Goal: Task Accomplishment & Management: Complete application form

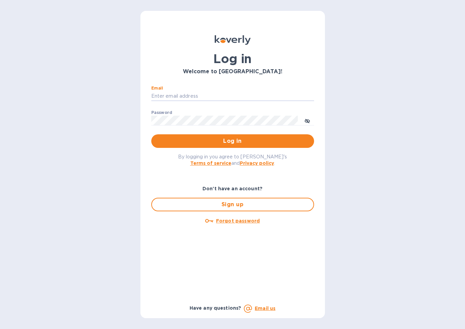
type input "nancy@designquest.biz"
click at [227, 143] on span "Log in" at bounding box center [233, 141] width 152 height 8
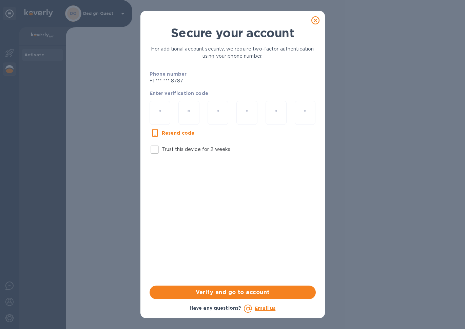
click at [181, 133] on u "Resend code" at bounding box center [178, 132] width 33 height 5
click at [161, 114] on input "number" at bounding box center [160, 113] width 10 height 13
type input "4"
type input "1"
type input "4"
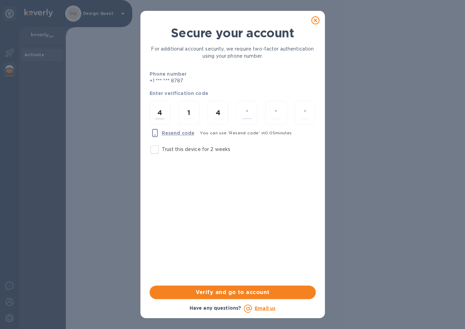
type input "7"
type input "3"
type input "5"
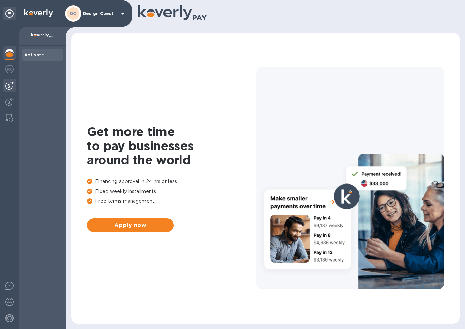
click at [9, 87] on img at bounding box center [9, 85] width 8 height 8
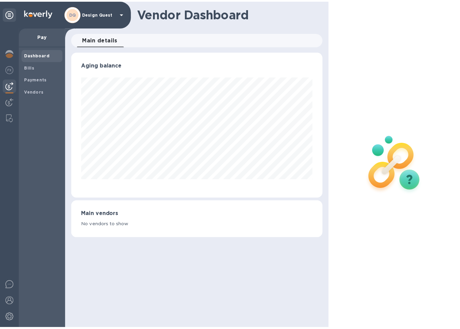
scroll to position [147, 254]
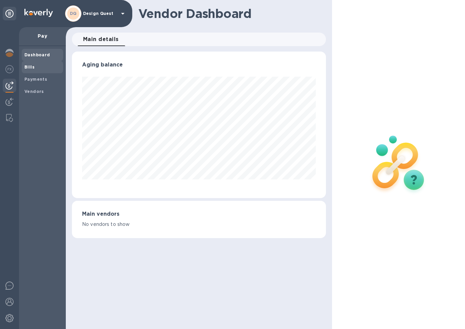
click at [35, 67] on span "Bills" at bounding box center [42, 67] width 36 height 7
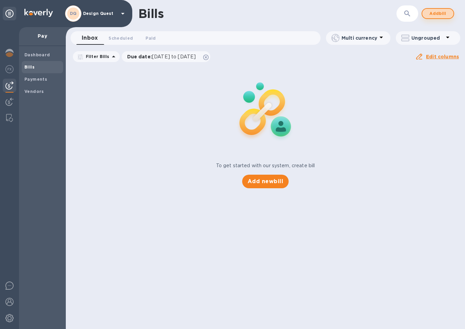
click at [442, 13] on span "Add bill" at bounding box center [438, 14] width 20 height 8
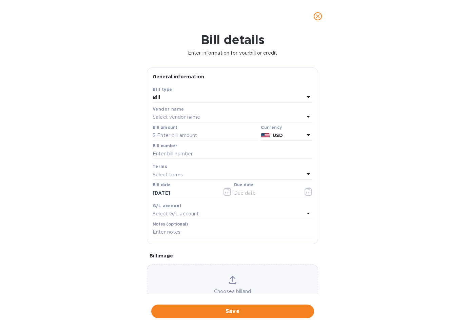
click at [192, 115] on p "Select vendor name" at bounding box center [177, 117] width 48 height 7
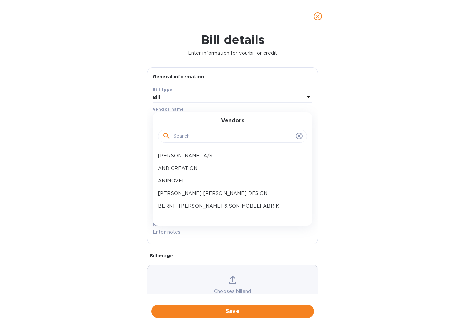
click at [195, 138] on input "text" at bounding box center [233, 136] width 120 height 10
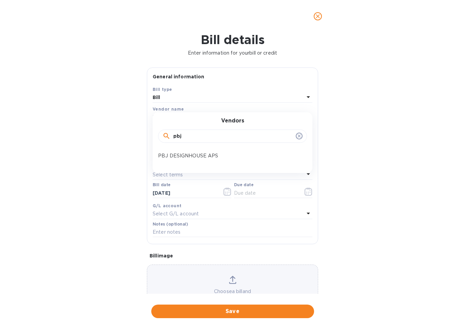
type input "obj"
drag, startPoint x: 195, startPoint y: 138, endPoint x: 188, endPoint y: 155, distance: 18.6
click at [188, 155] on p "PBJ DESIGNHOUSE APS" at bounding box center [230, 155] width 144 height 7
type input "[DATE]"
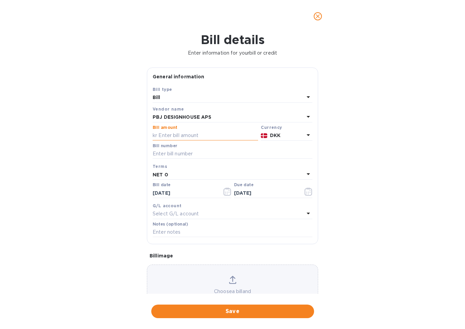
click at [182, 136] on input "text" at bounding box center [206, 136] width 106 height 10
click at [307, 134] on icon at bounding box center [308, 135] width 3 height 2
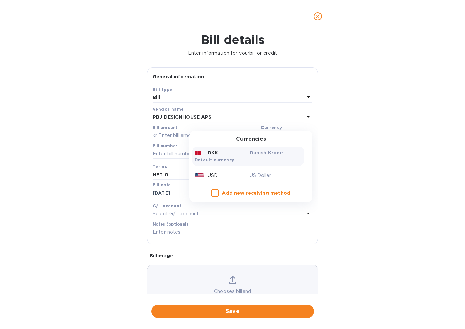
click at [344, 243] on div "Bill details Enter information for your bill or credit General information Save…" at bounding box center [232, 181] width 465 height 297
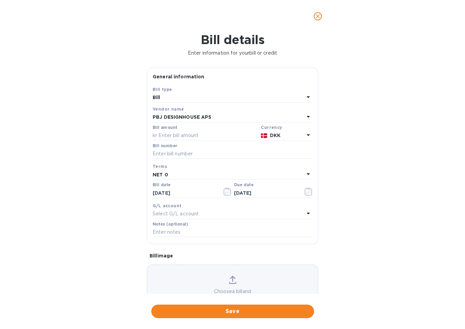
click at [317, 15] on icon "close" at bounding box center [318, 16] width 4 height 4
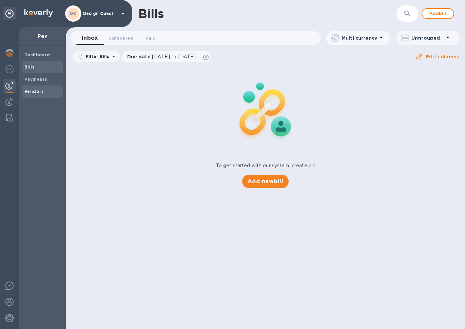
click at [36, 90] on b "Vendors" at bounding box center [34, 91] width 20 height 5
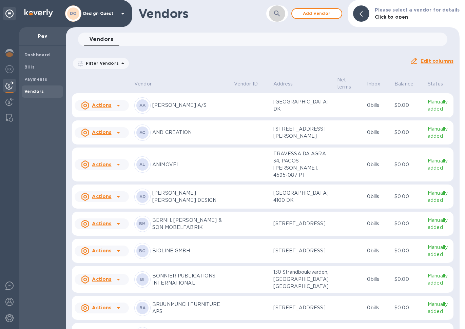
click at [275, 12] on icon "button" at bounding box center [277, 14] width 8 height 8
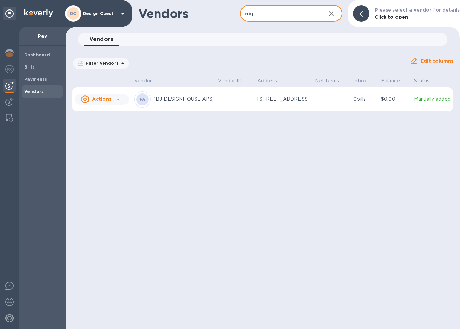
drag, startPoint x: 275, startPoint y: 12, endPoint x: 178, endPoint y: 103, distance: 133.3
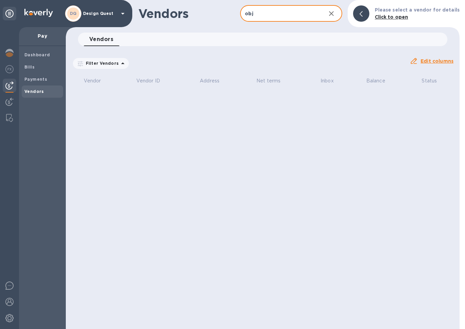
drag, startPoint x: 284, startPoint y: 13, endPoint x: 209, endPoint y: 21, distance: 75.5
click at [209, 20] on div "Vendors obj ​ Add vendor Please select a vendor for details Click to open" at bounding box center [263, 13] width 394 height 27
type input "o"
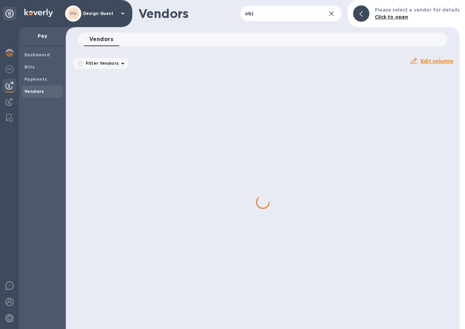
drag, startPoint x: 209, startPoint y: 21, endPoint x: 166, endPoint y: 105, distance: 93.5
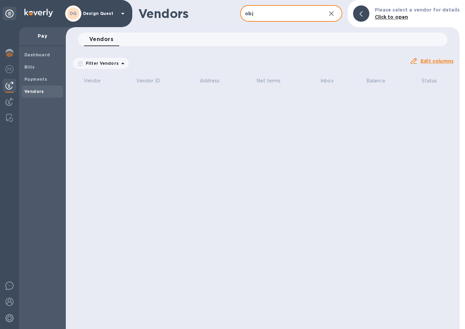
drag, startPoint x: 289, startPoint y: 14, endPoint x: 200, endPoint y: 11, distance: 88.3
click at [200, 11] on div "Vendors obj ​ Add vendor Please select a vendor for details Click to open" at bounding box center [263, 13] width 394 height 27
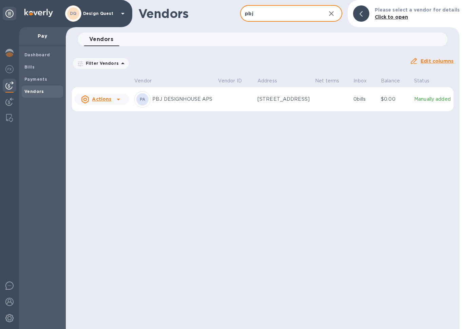
type input "obj"
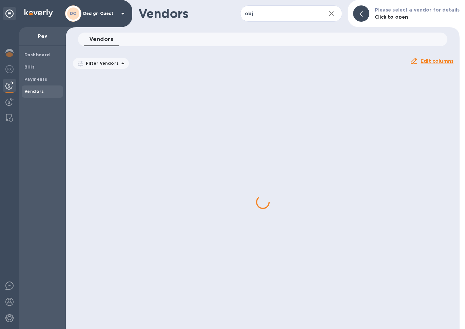
drag, startPoint x: 200, startPoint y: 11, endPoint x: 184, endPoint y: 103, distance: 93.0
click at [333, 13] on icon "button" at bounding box center [332, 14] width 8 height 8
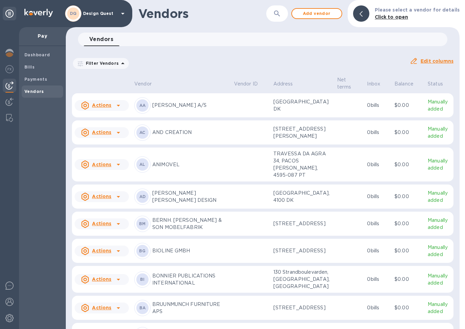
click at [278, 15] on icon "button" at bounding box center [277, 14] width 6 height 6
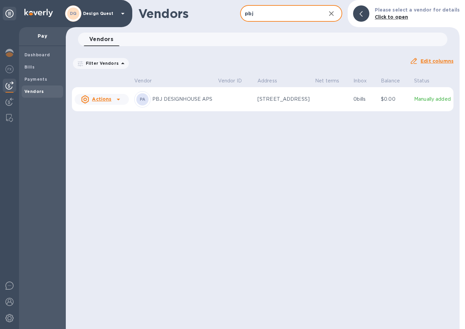
type input "pbj"
click at [170, 103] on p "PBJ DESIGNHOUSE APS" at bounding box center [182, 99] width 60 height 7
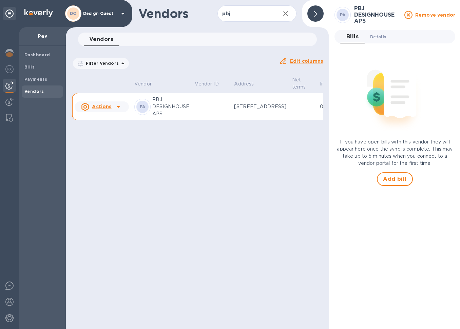
click at [378, 36] on span "Details 0" at bounding box center [378, 36] width 16 height 7
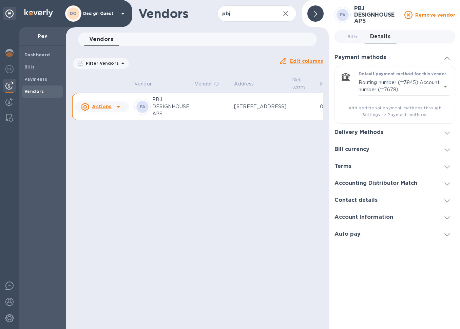
click at [446, 134] on span at bounding box center [447, 132] width 5 height 6
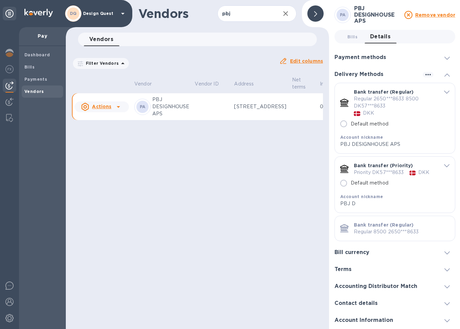
click at [444, 92] on icon "default-method" at bounding box center [446, 92] width 5 height 3
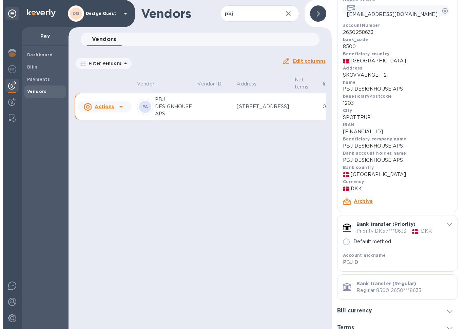
scroll to position [234, 0]
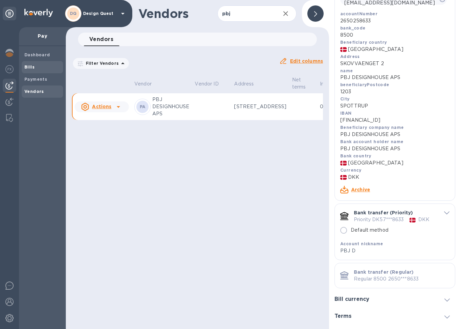
click at [31, 67] on b "Bills" at bounding box center [29, 67] width 10 height 5
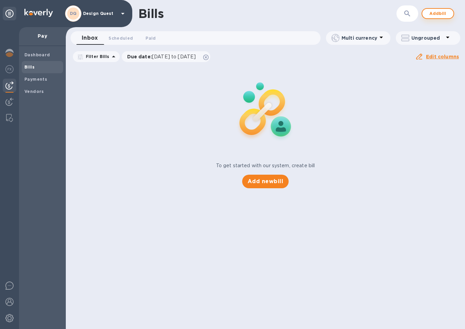
click at [444, 13] on span "Add bill" at bounding box center [438, 14] width 20 height 8
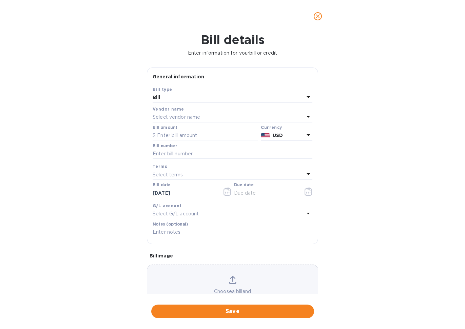
click at [189, 115] on p "Select vendor name" at bounding box center [177, 117] width 48 height 7
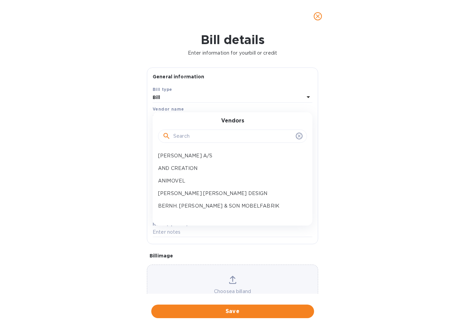
click at [188, 137] on input "text" at bounding box center [233, 136] width 120 height 10
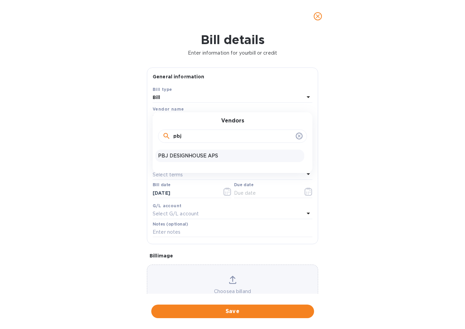
type input "pbj"
click at [164, 156] on p "PBJ DESIGNHOUSE APS" at bounding box center [230, 155] width 144 height 7
type input "[DATE]"
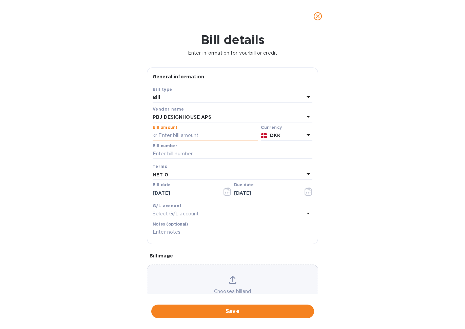
click at [208, 134] on input "text" at bounding box center [206, 136] width 106 height 10
type input "31,384.00"
type input "109496"
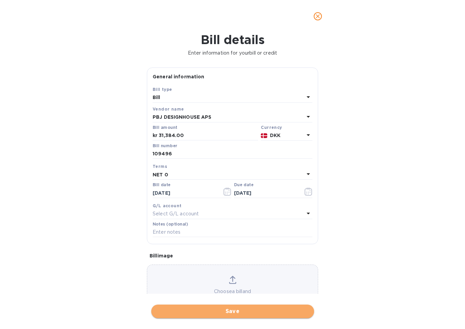
click at [237, 308] on span "Save" at bounding box center [233, 312] width 152 height 8
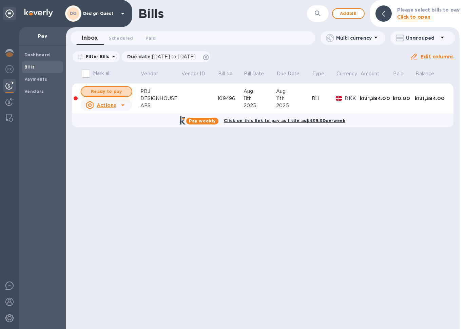
click at [111, 91] on span "Ready to pay" at bounding box center [106, 92] width 39 height 8
checkbox input "true"
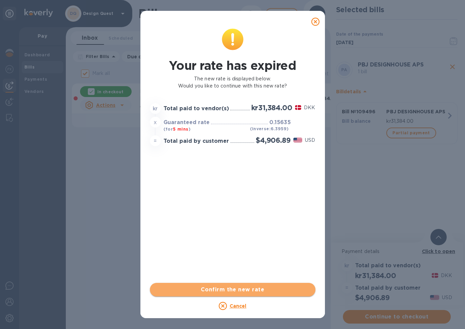
click at [239, 291] on span "Confirm the new rate" at bounding box center [232, 290] width 155 height 8
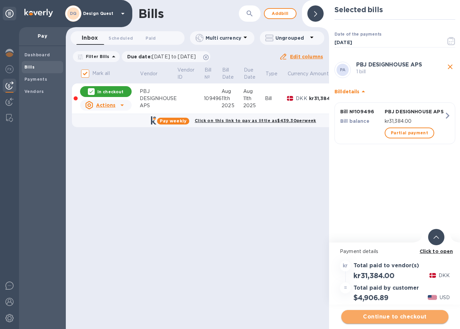
click at [393, 317] on span "Continue to checkout" at bounding box center [395, 317] width 96 height 8
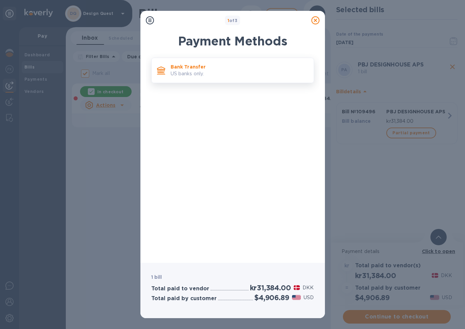
click at [225, 66] on p "Bank Transfer" at bounding box center [240, 66] width 138 height 7
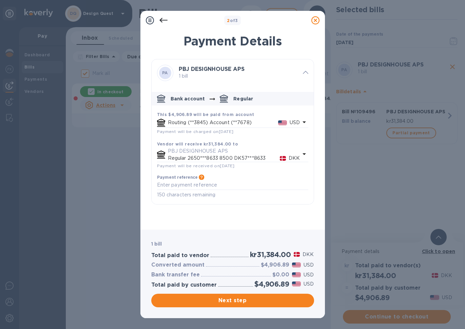
click at [205, 117] on div "Routing (**3845) Account (**7678) USD" at bounding box center [229, 122] width 146 height 11
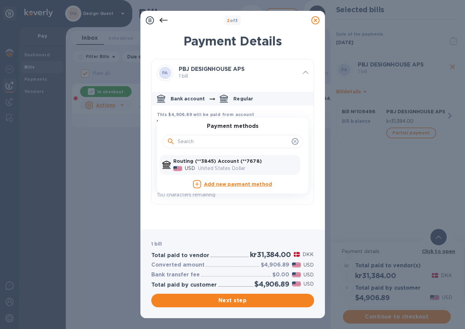
click at [164, 19] on icon at bounding box center [164, 20] width 8 height 8
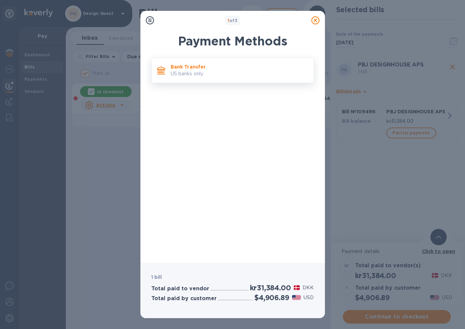
click at [199, 70] on p "Bank Transfer" at bounding box center [240, 66] width 138 height 7
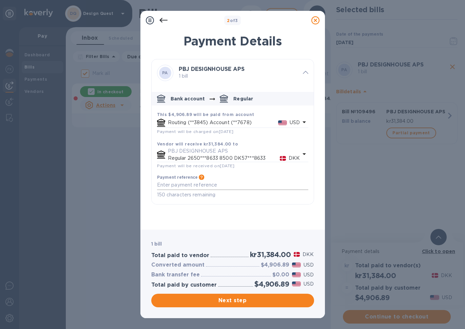
click at [210, 183] on textarea "default-method" at bounding box center [232, 184] width 151 height 5
type textarea "I"
type textarea "Invoice 109496"
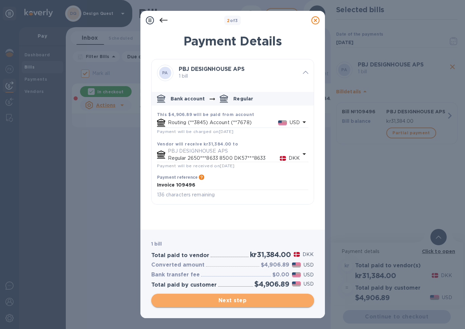
click at [239, 304] on span "Next step" at bounding box center [233, 301] width 152 height 8
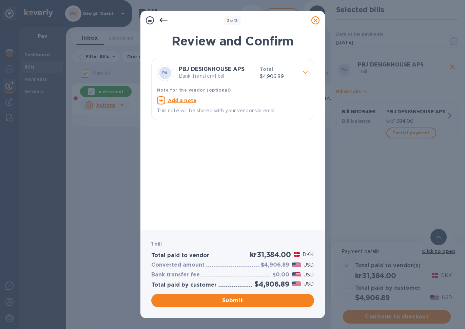
click at [189, 101] on u "Add a note" at bounding box center [182, 100] width 29 height 5
click at [189, 101] on textarea at bounding box center [227, 100] width 141 height 5
paste textarea "Invoice 109496"
type textarea "Invoice 109496"
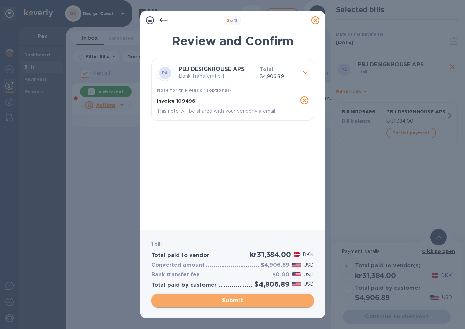
click at [239, 300] on span "Submit" at bounding box center [233, 301] width 152 height 8
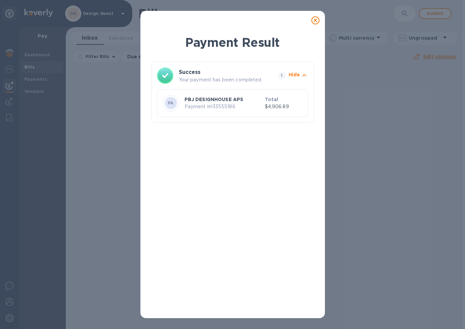
click at [210, 105] on p "Payment № 33555186" at bounding box center [224, 106] width 78 height 7
click at [315, 22] on icon at bounding box center [316, 20] width 8 height 8
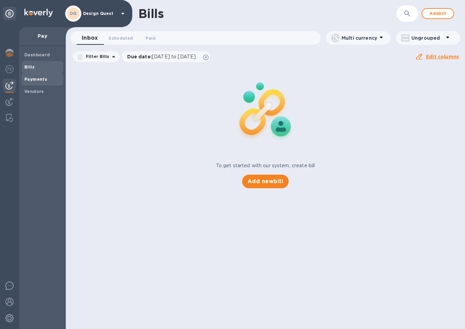
click at [39, 79] on b "Payments" at bounding box center [35, 79] width 23 height 5
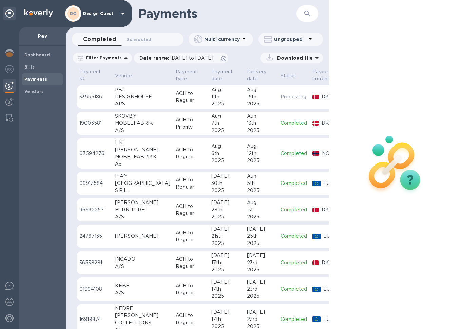
click at [112, 97] on td "33555186" at bounding box center [95, 97] width 36 height 24
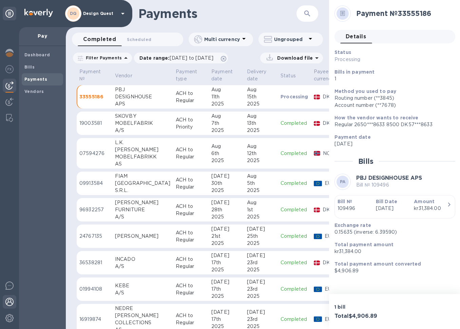
click at [13, 303] on img at bounding box center [9, 302] width 8 height 8
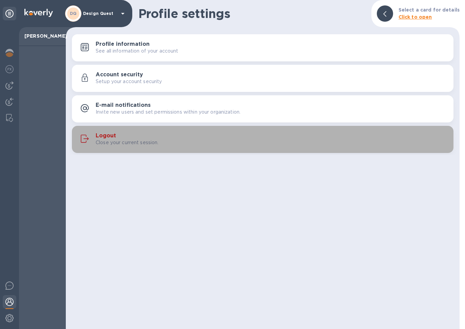
click at [115, 139] on p "Close your current session." at bounding box center [127, 142] width 63 height 7
